Goal: Task Accomplishment & Management: Manage account settings

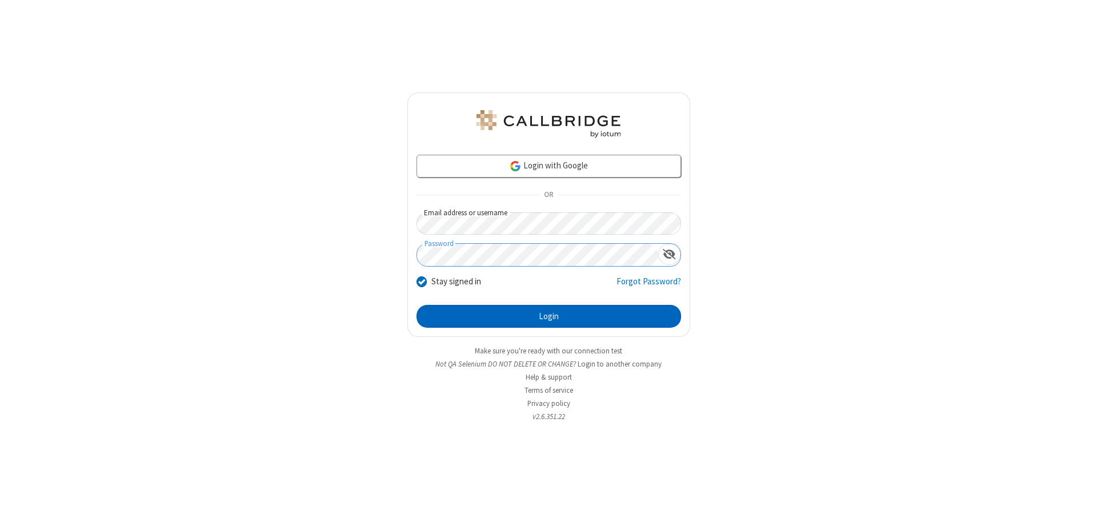
click at [548, 316] on button "Login" at bounding box center [548, 316] width 264 height 23
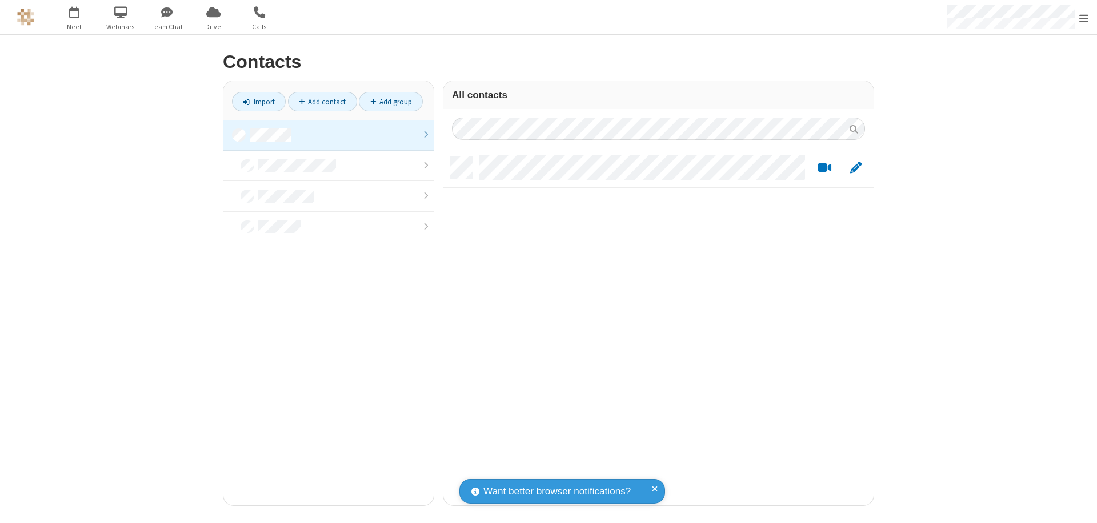
click at [328, 135] on link at bounding box center [328, 135] width 210 height 31
click at [322, 102] on link "Add contact" at bounding box center [322, 101] width 69 height 19
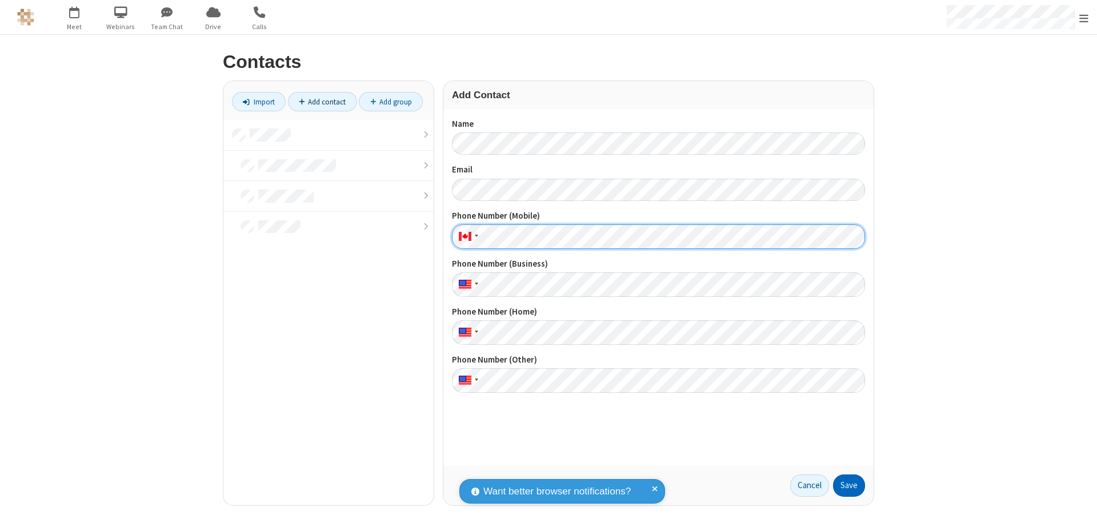
click at [849, 485] on button "Save" at bounding box center [849, 486] width 32 height 23
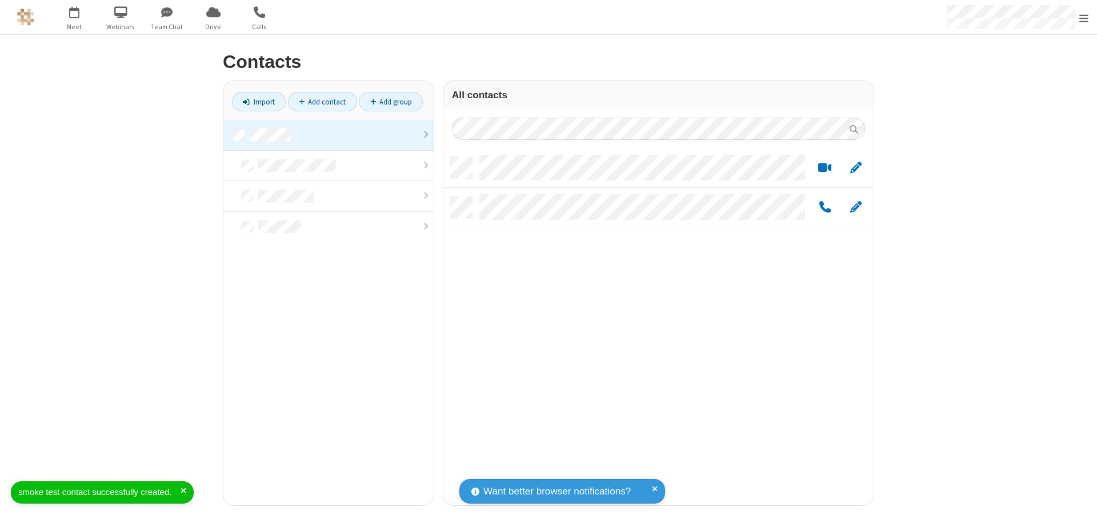
scroll to position [9, 9]
click at [322, 102] on link "Add contact" at bounding box center [322, 101] width 69 height 19
